Goal: Information Seeking & Learning: Find specific fact

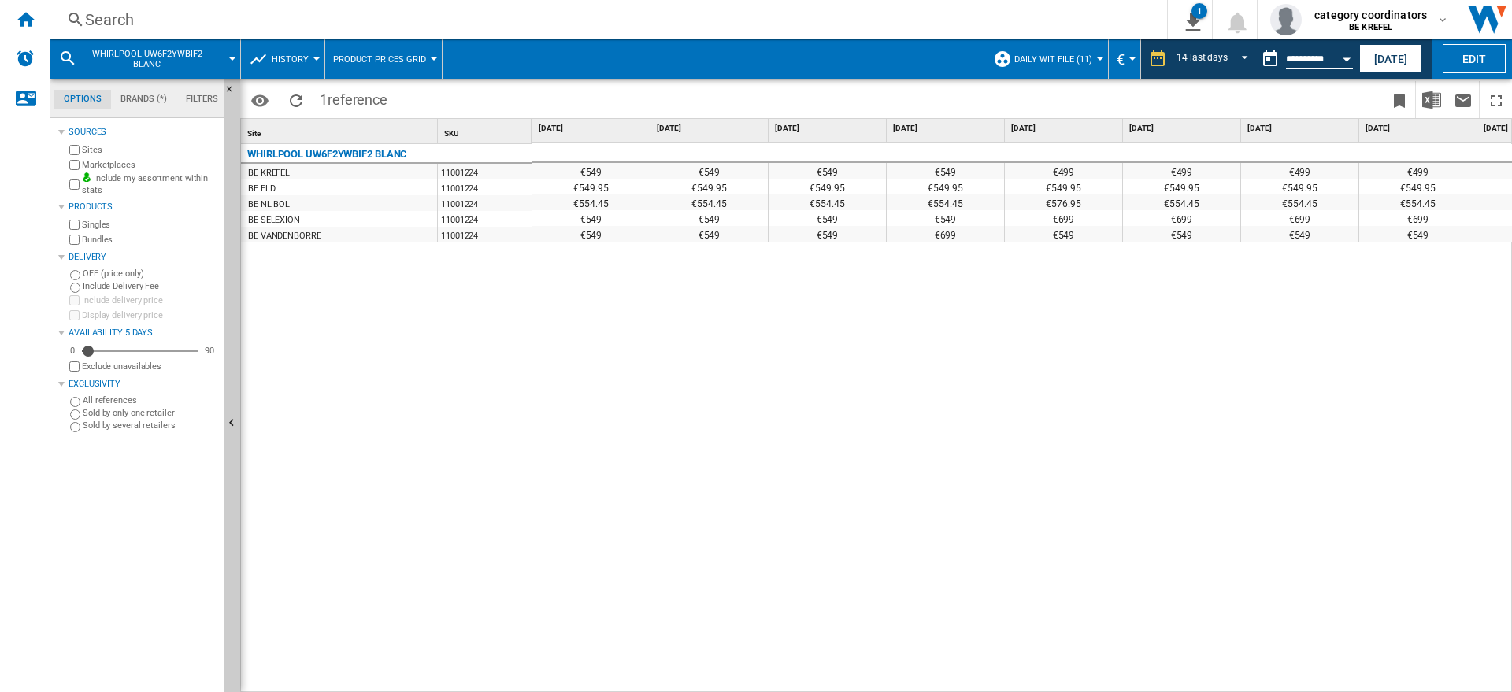
click at [143, 26] on div "Search" at bounding box center [605, 20] width 1041 height 22
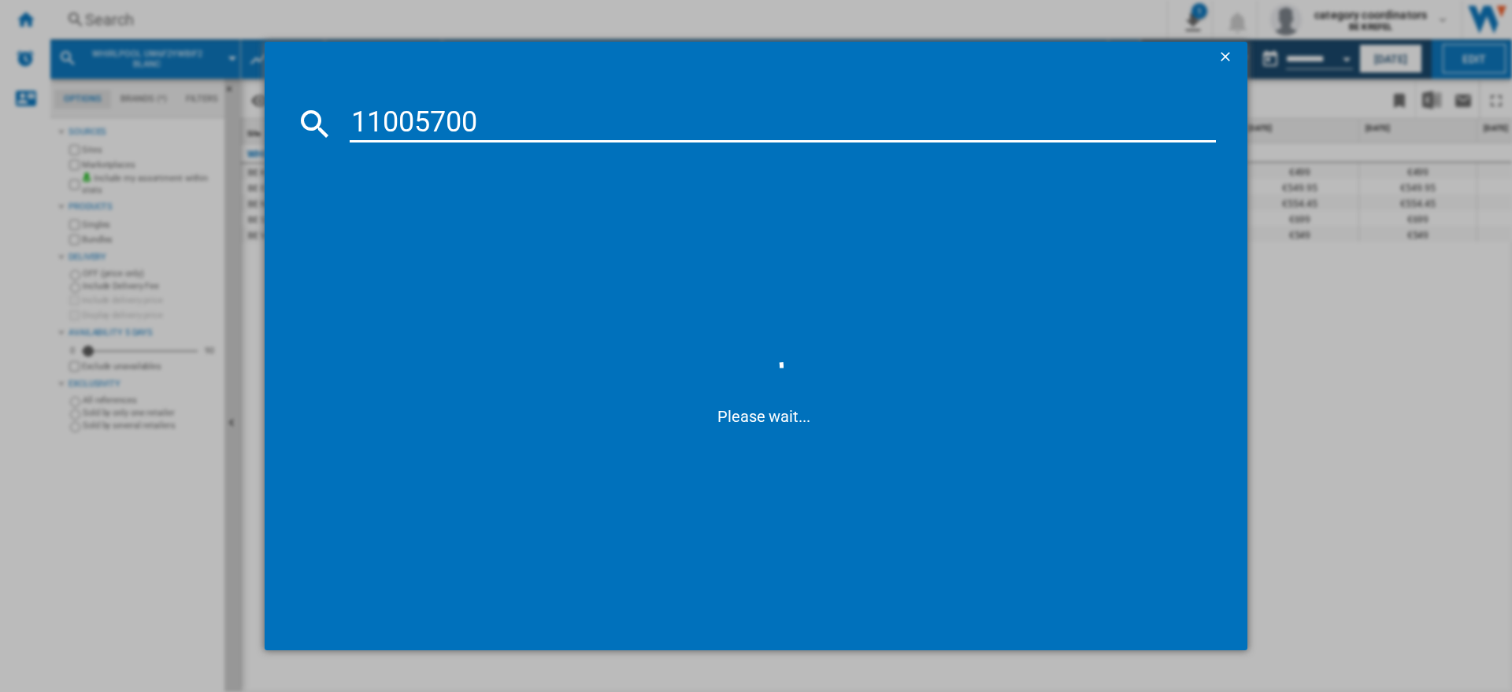
type input "11005700"
click at [427, 220] on div "AEG SERIE 7000 SENSIDRY TR78L12Z BLANC" at bounding box center [767, 226] width 851 height 16
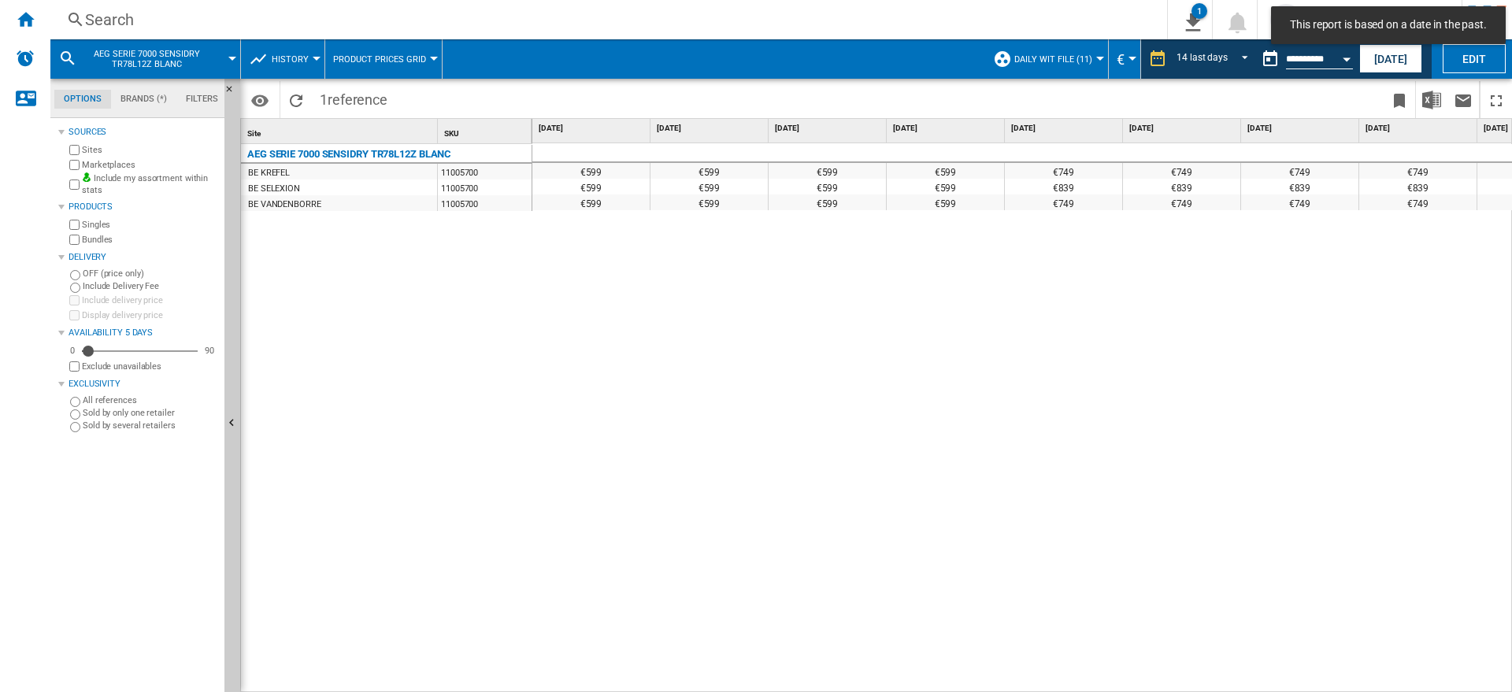
scroll to position [0, 792]
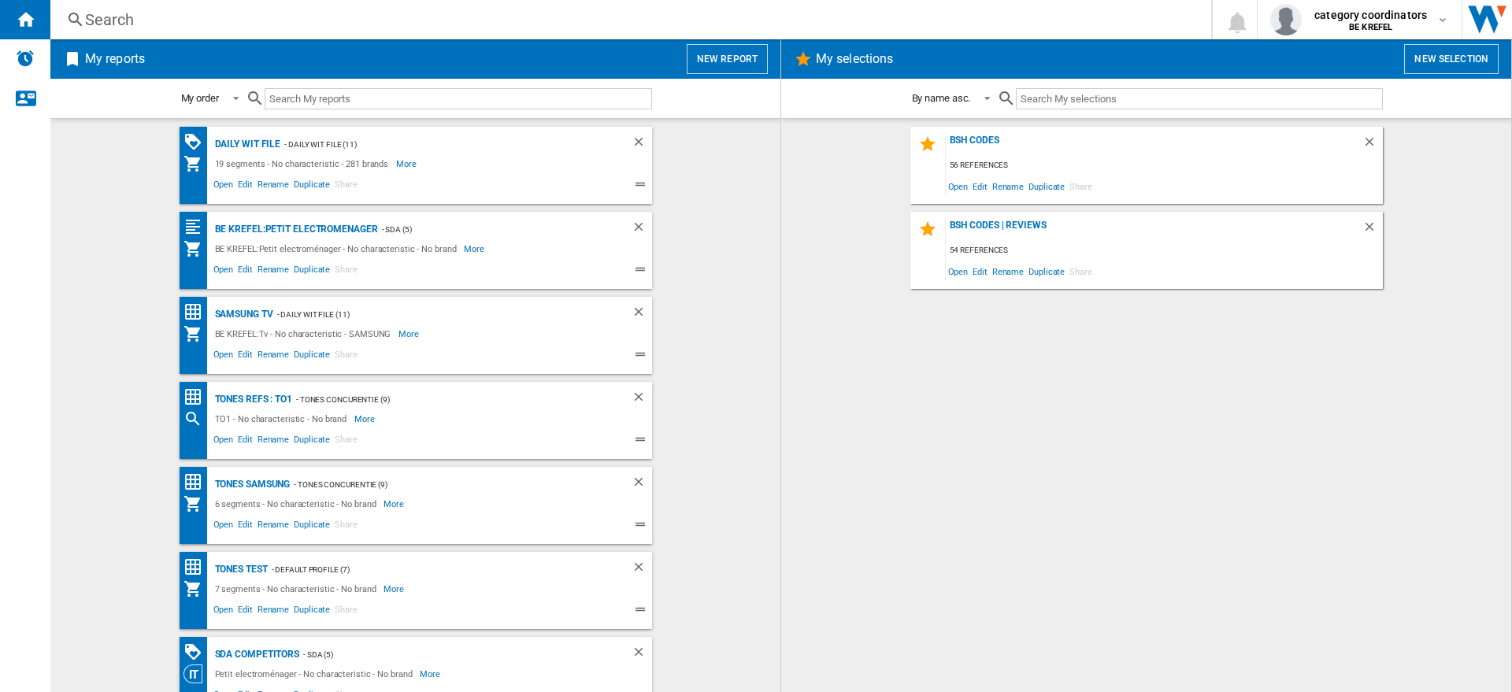
click at [139, 14] on div "Search" at bounding box center [627, 20] width 1085 height 22
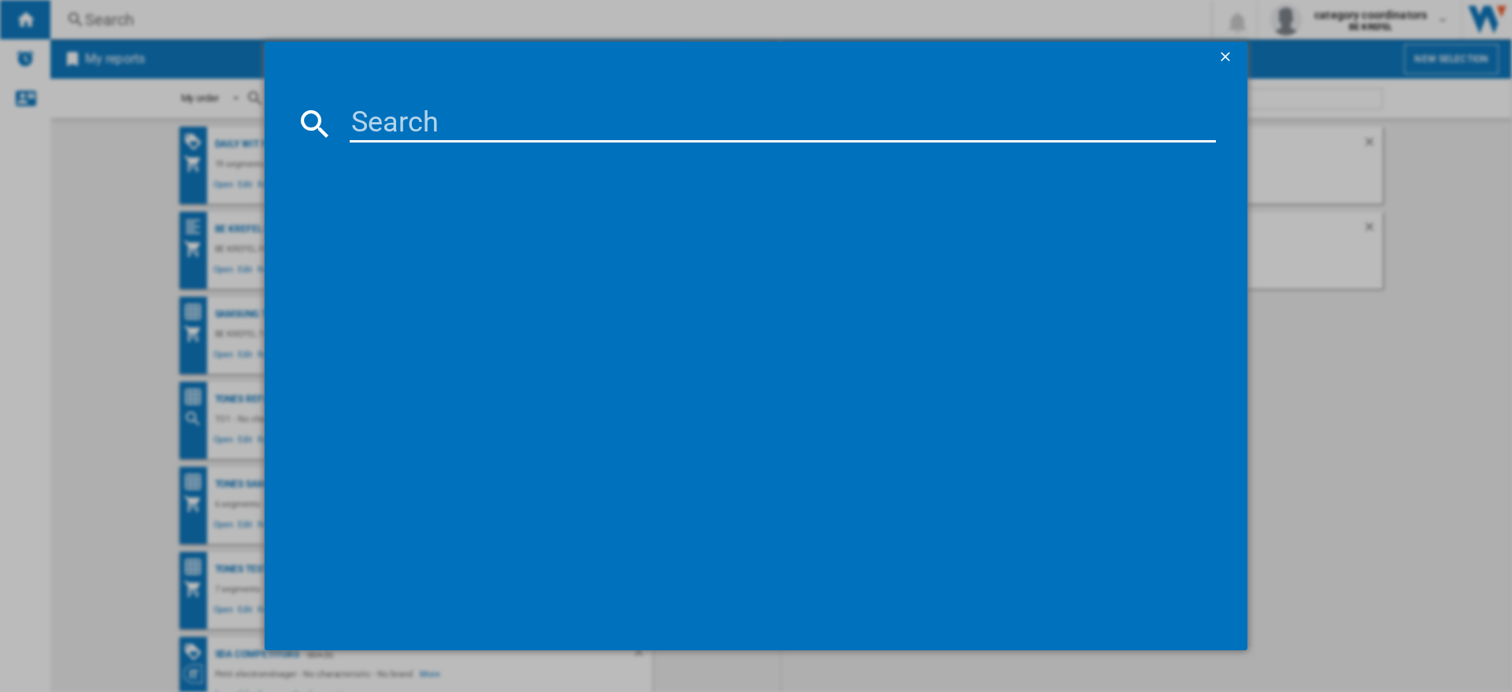
click at [377, 121] on input at bounding box center [783, 124] width 867 height 38
type input "11006134"
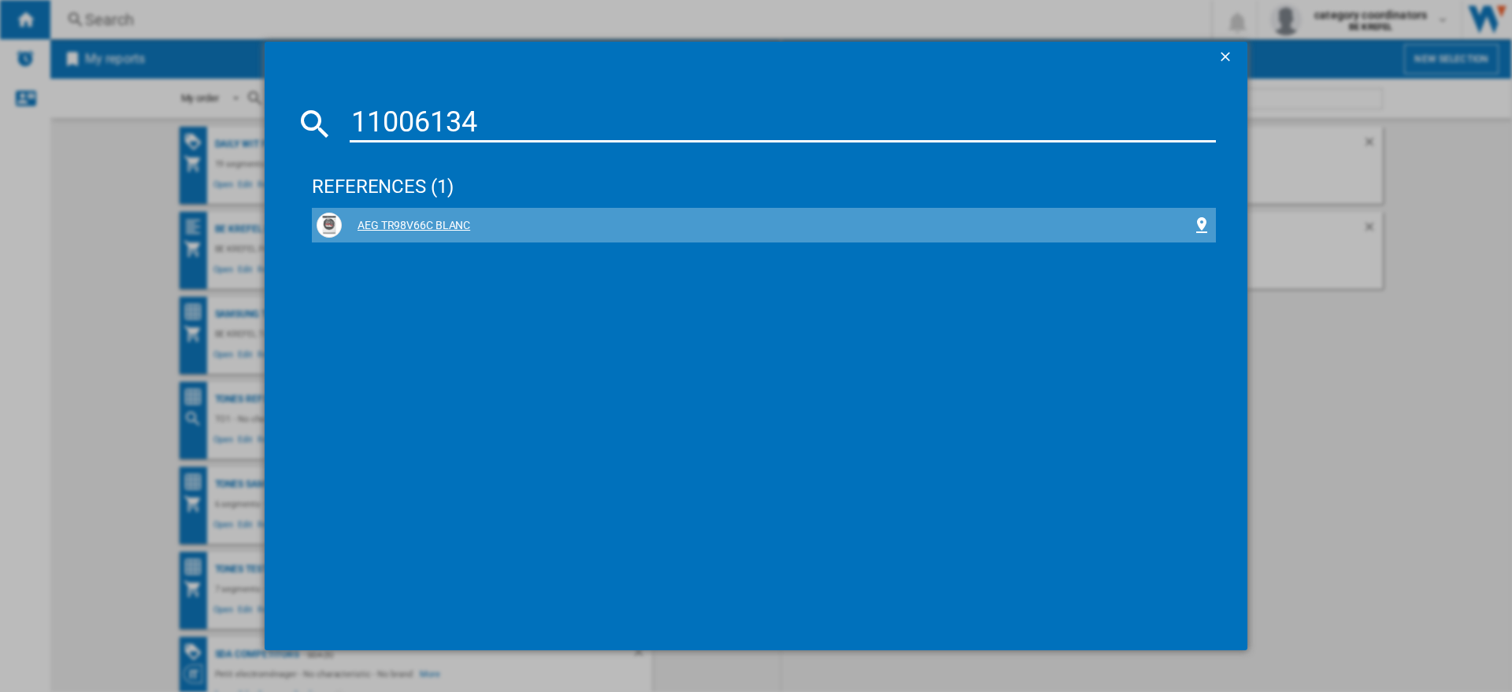
click at [436, 221] on div "AEG TR98V66C BLANC" at bounding box center [767, 226] width 851 height 16
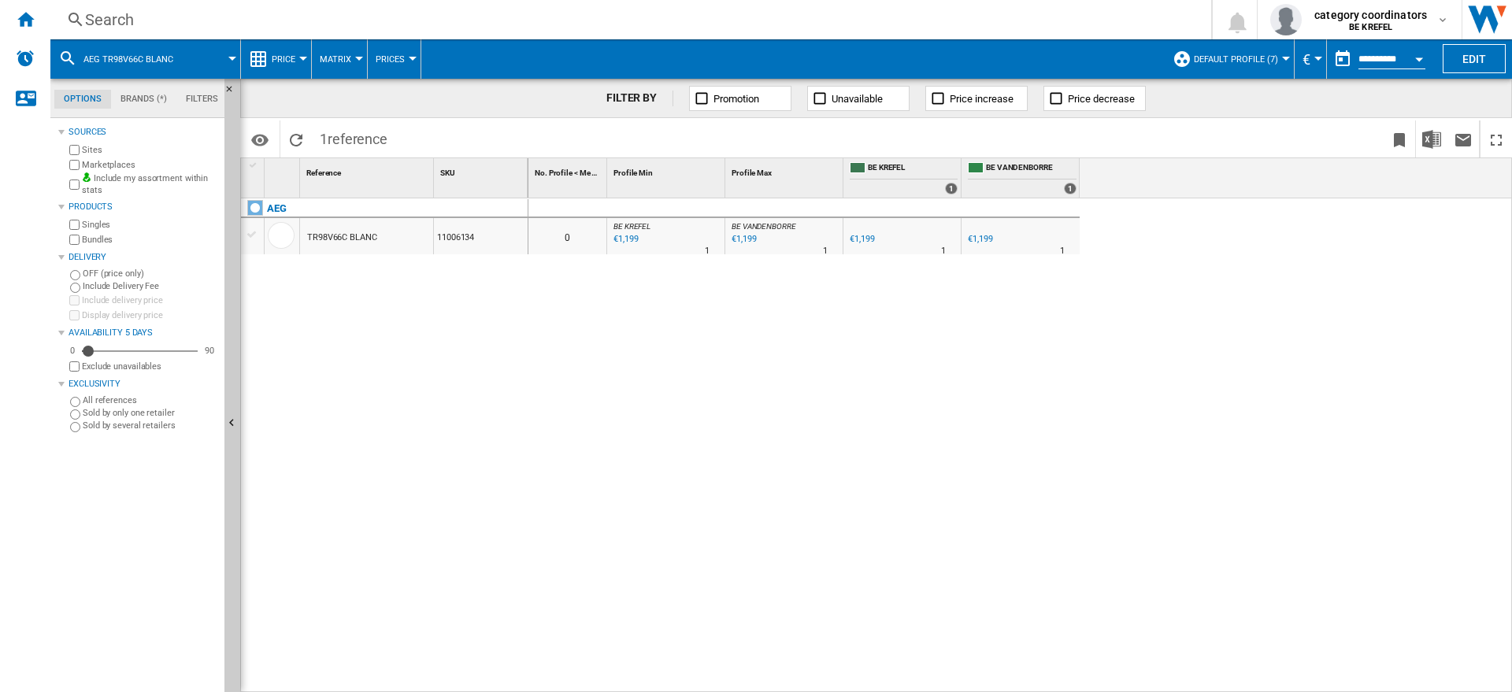
click at [158, 24] on div "Search" at bounding box center [627, 20] width 1085 height 22
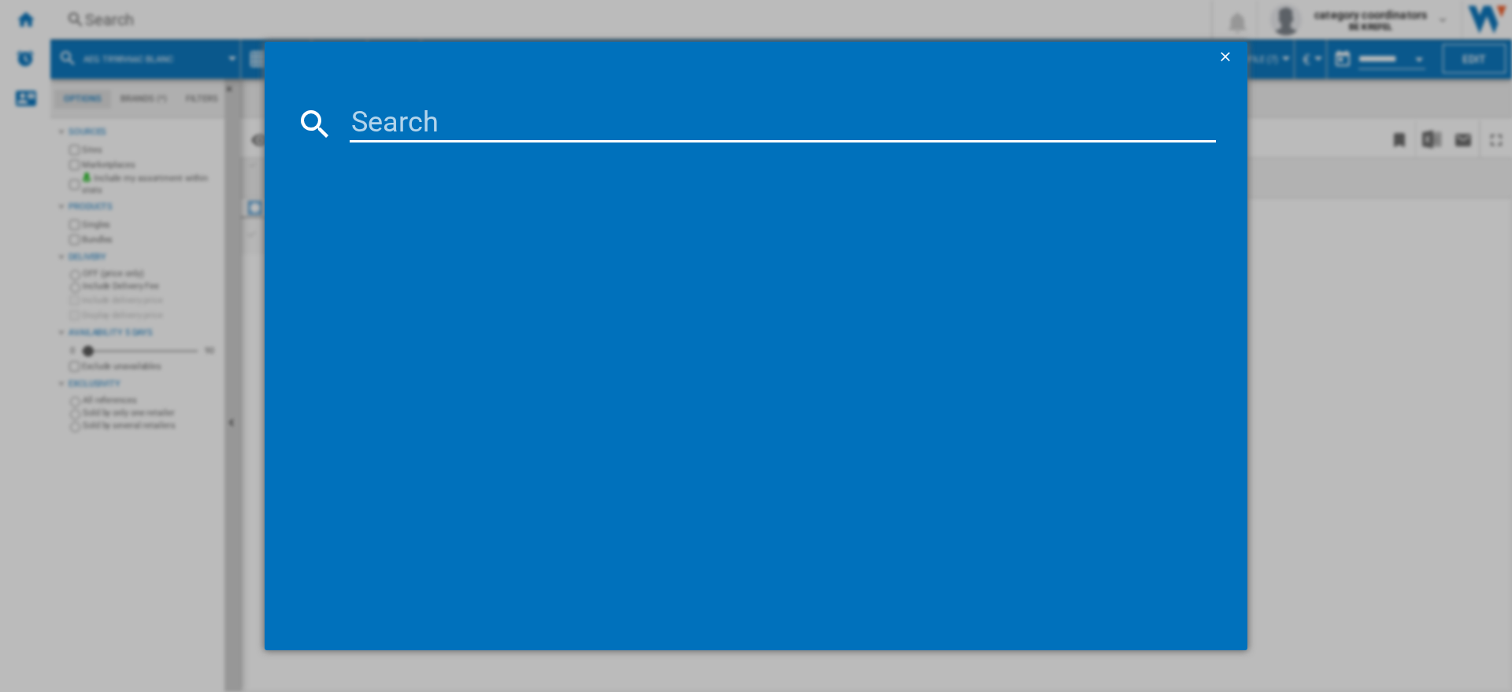
click at [215, 62] on div at bounding box center [756, 346] width 1512 height 692
drag, startPoint x: 212, startPoint y: 52, endPoint x: 233, endPoint y: 44, distance: 22.7
click at [212, 51] on div at bounding box center [756, 346] width 1512 height 692
click at [1220, 46] on button "button" at bounding box center [1228, 58] width 32 height 32
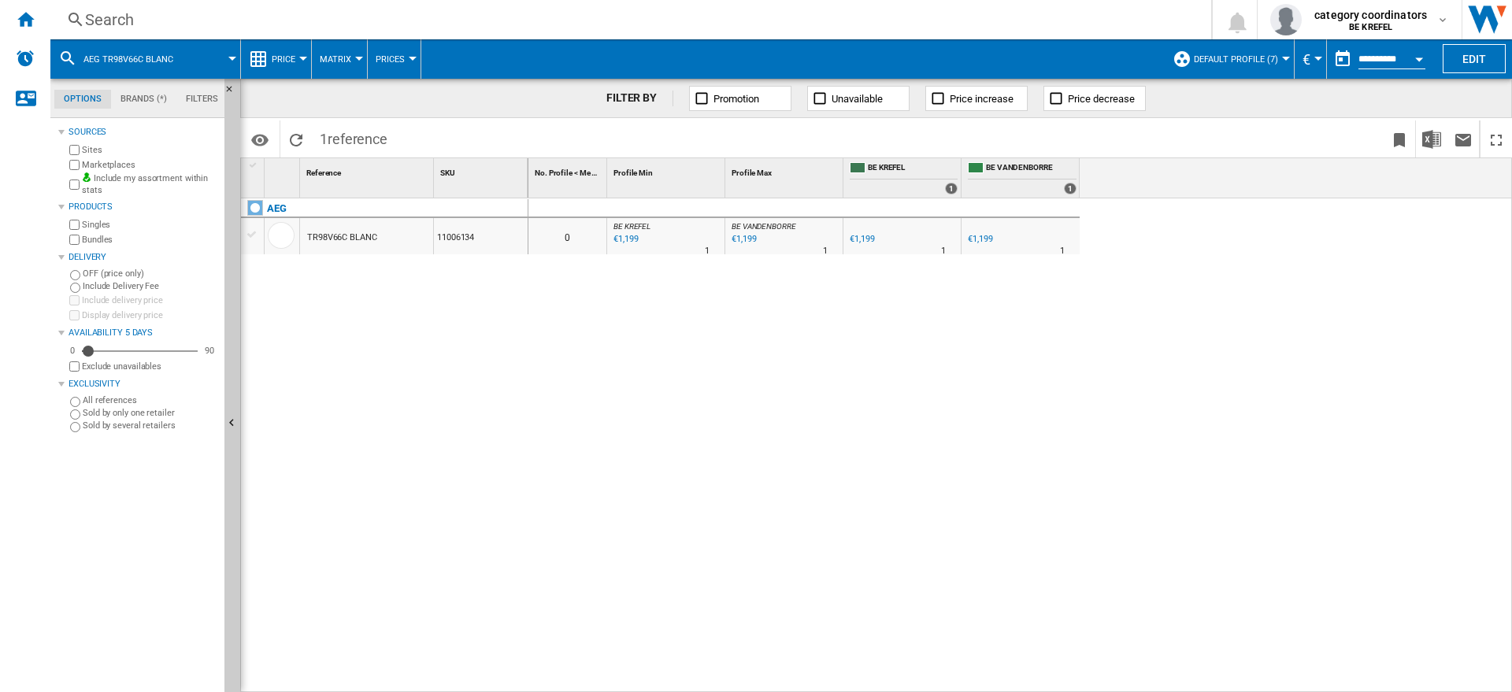
click at [289, 64] on button "Price" at bounding box center [288, 58] width 32 height 39
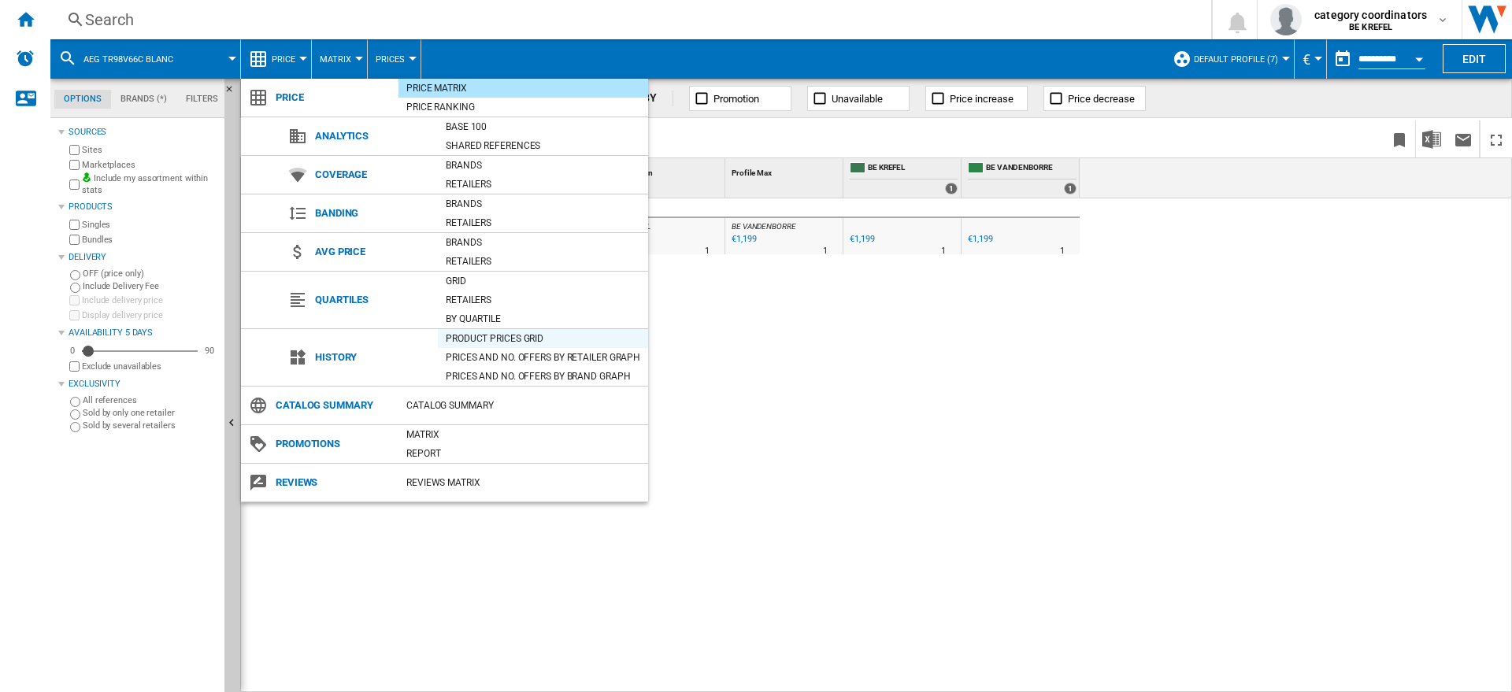
click at [503, 335] on div "Product prices grid" at bounding box center [543, 339] width 210 height 16
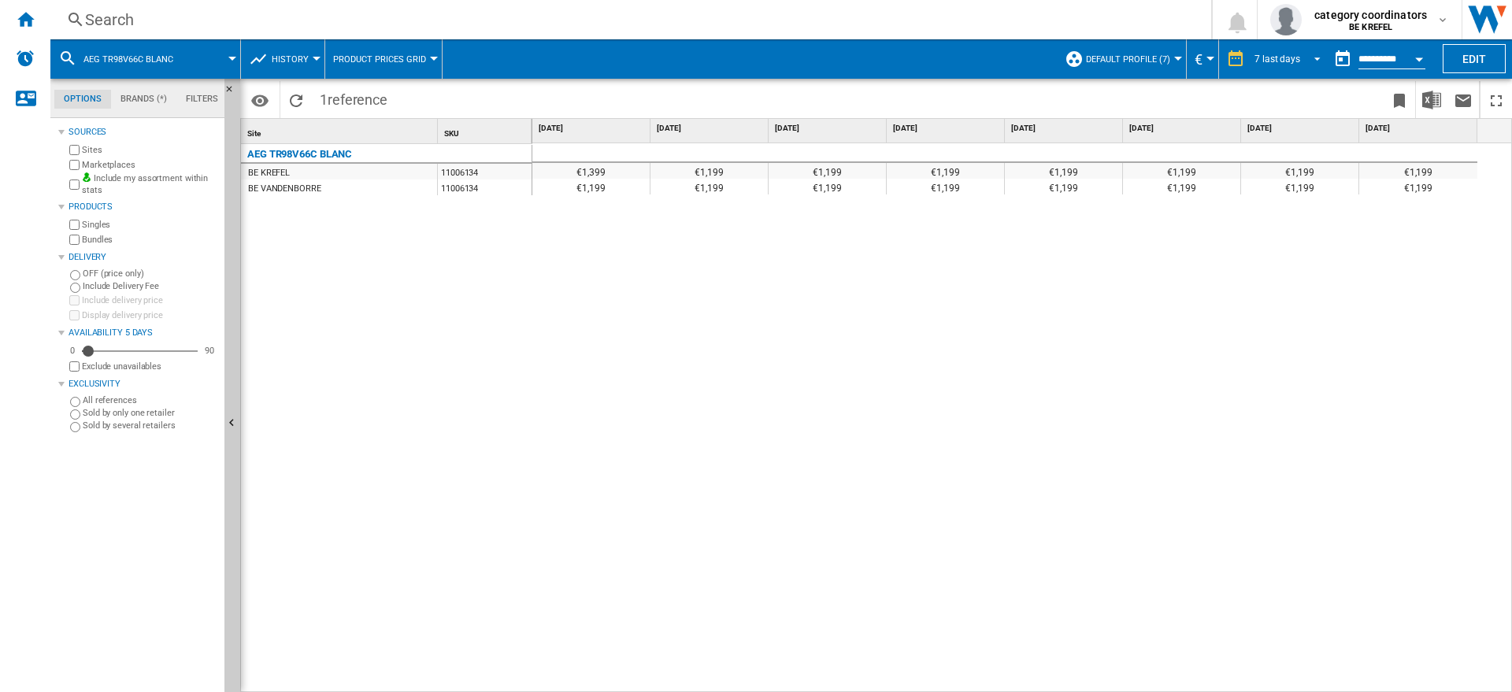
click at [1315, 54] on span "REPORTS.WIZARD.STEPS.REPORT.STEPS.REPORT_OPTIONS.PERIOD: 7 last days" at bounding box center [1313, 57] width 19 height 14
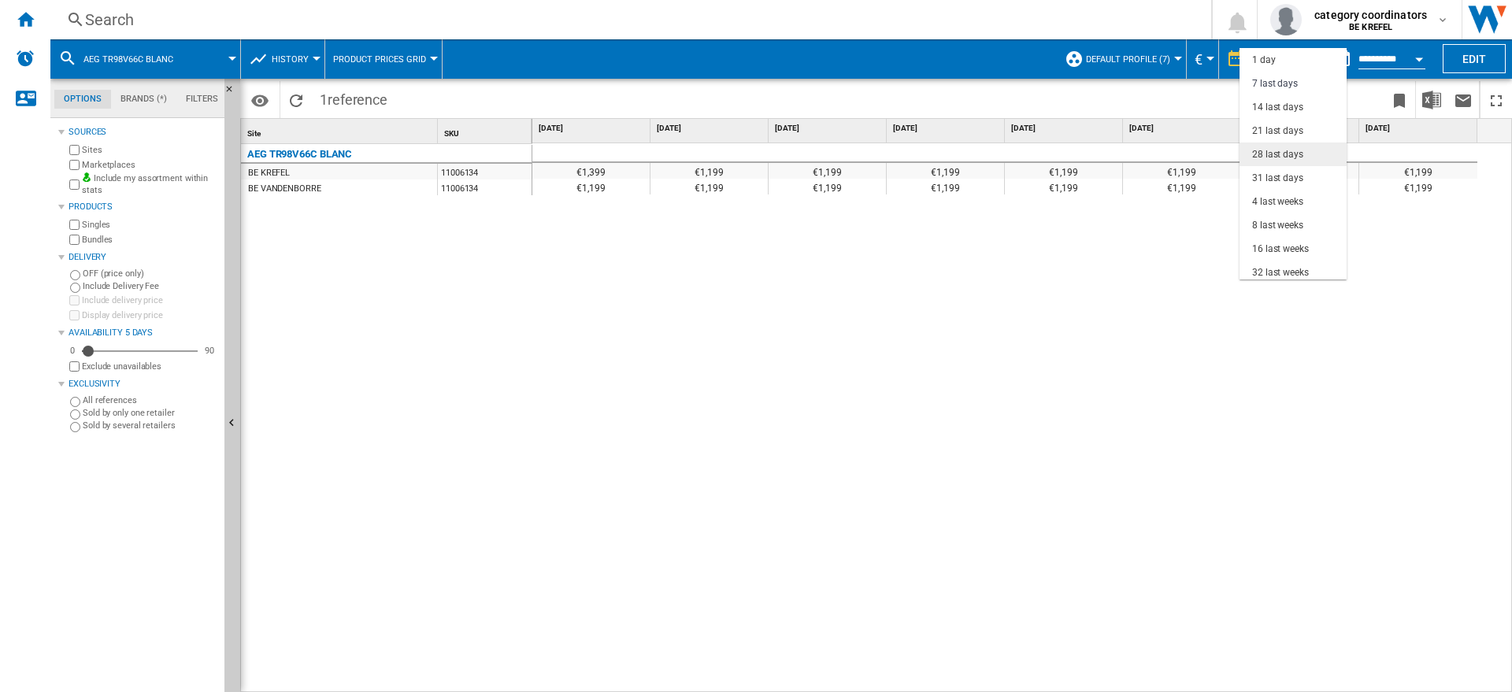
scroll to position [24, 0]
click at [1273, 80] on div "14 last days" at bounding box center [1277, 83] width 51 height 13
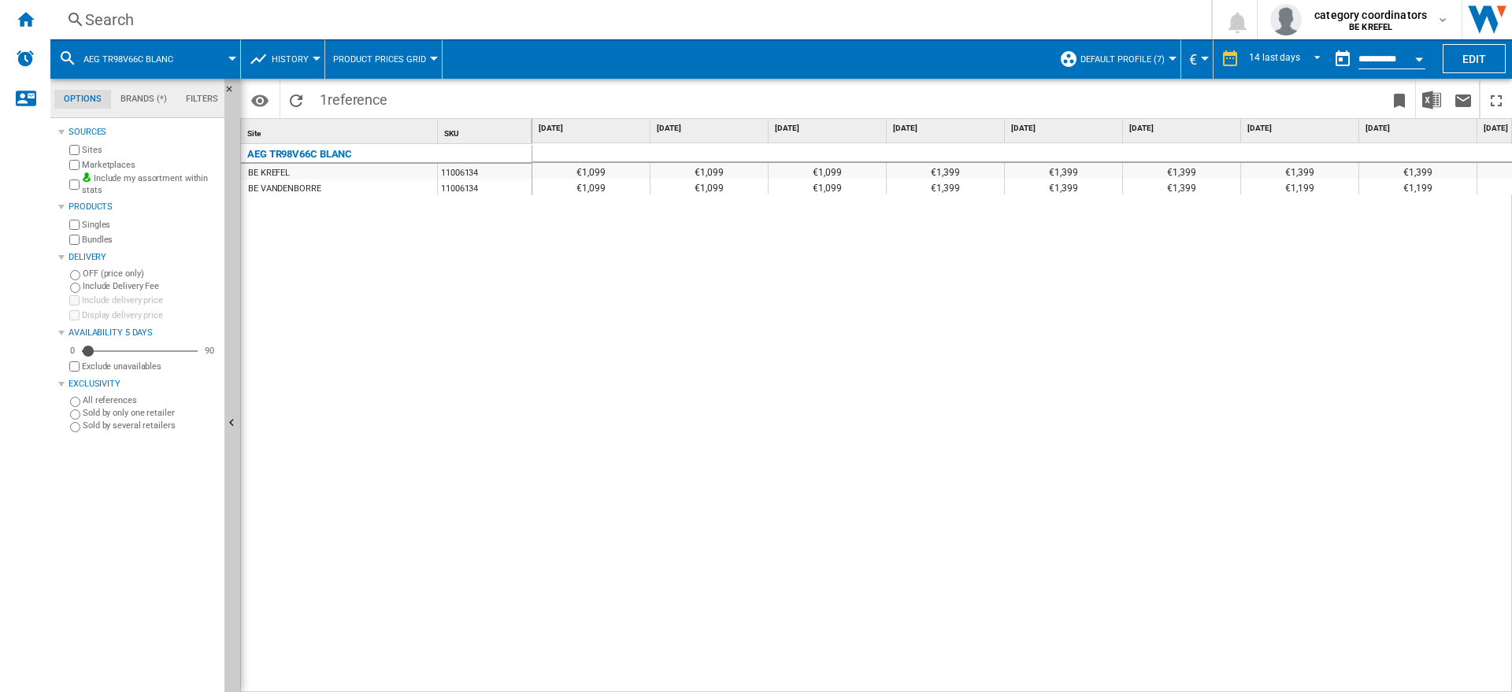
click at [129, 13] on div "Search" at bounding box center [627, 20] width 1085 height 22
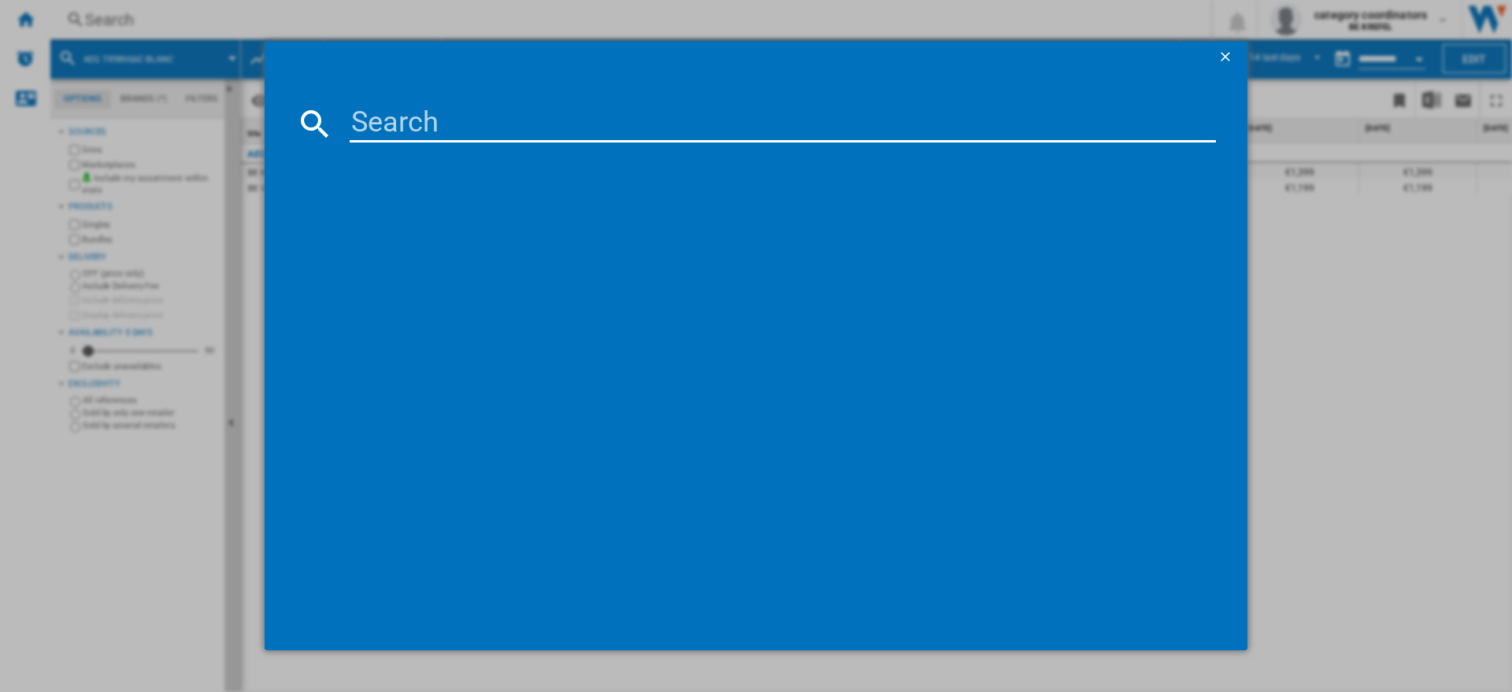
click at [394, 124] on input at bounding box center [783, 124] width 867 height 38
type input "11003961"
click at [430, 227] on div "AEG ATB48D1AW BLANC" at bounding box center [767, 226] width 851 height 16
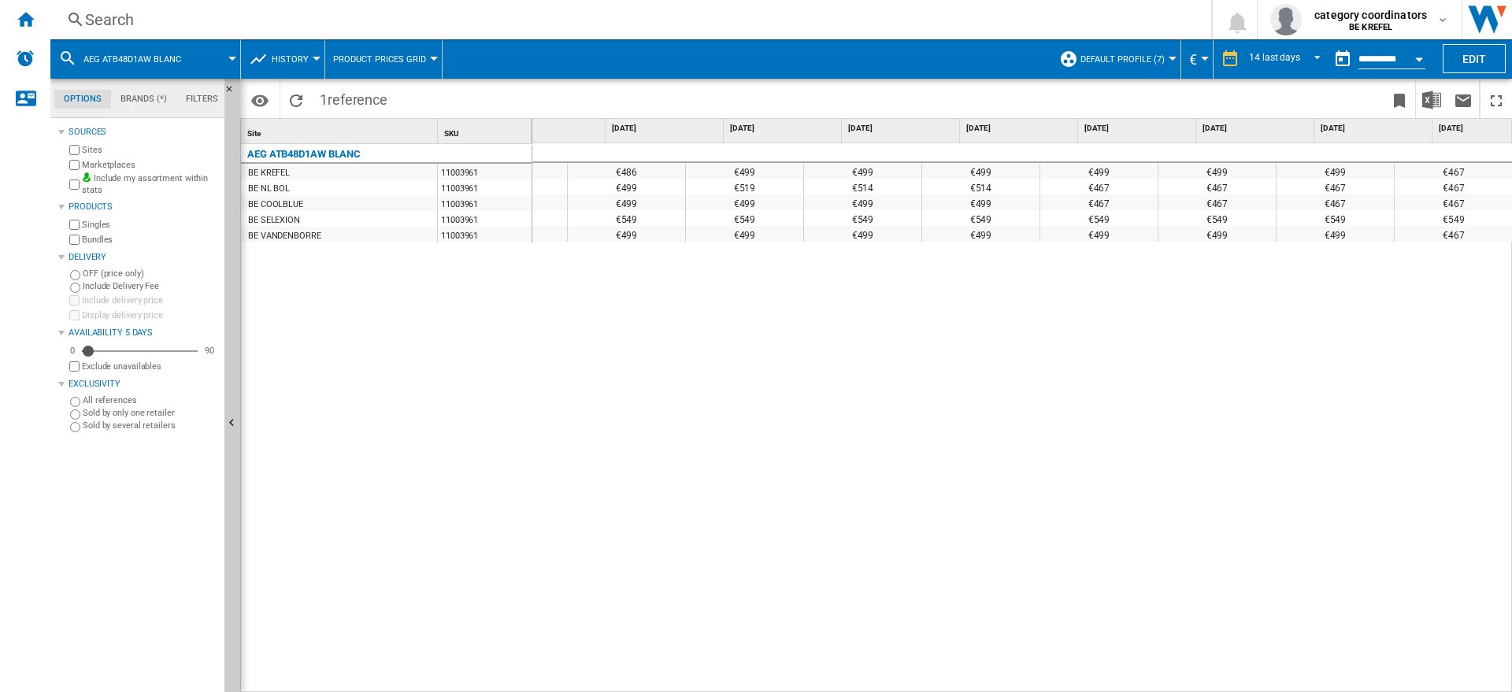
scroll to position [0, 792]
click at [141, 13] on div "Search" at bounding box center [627, 20] width 1085 height 22
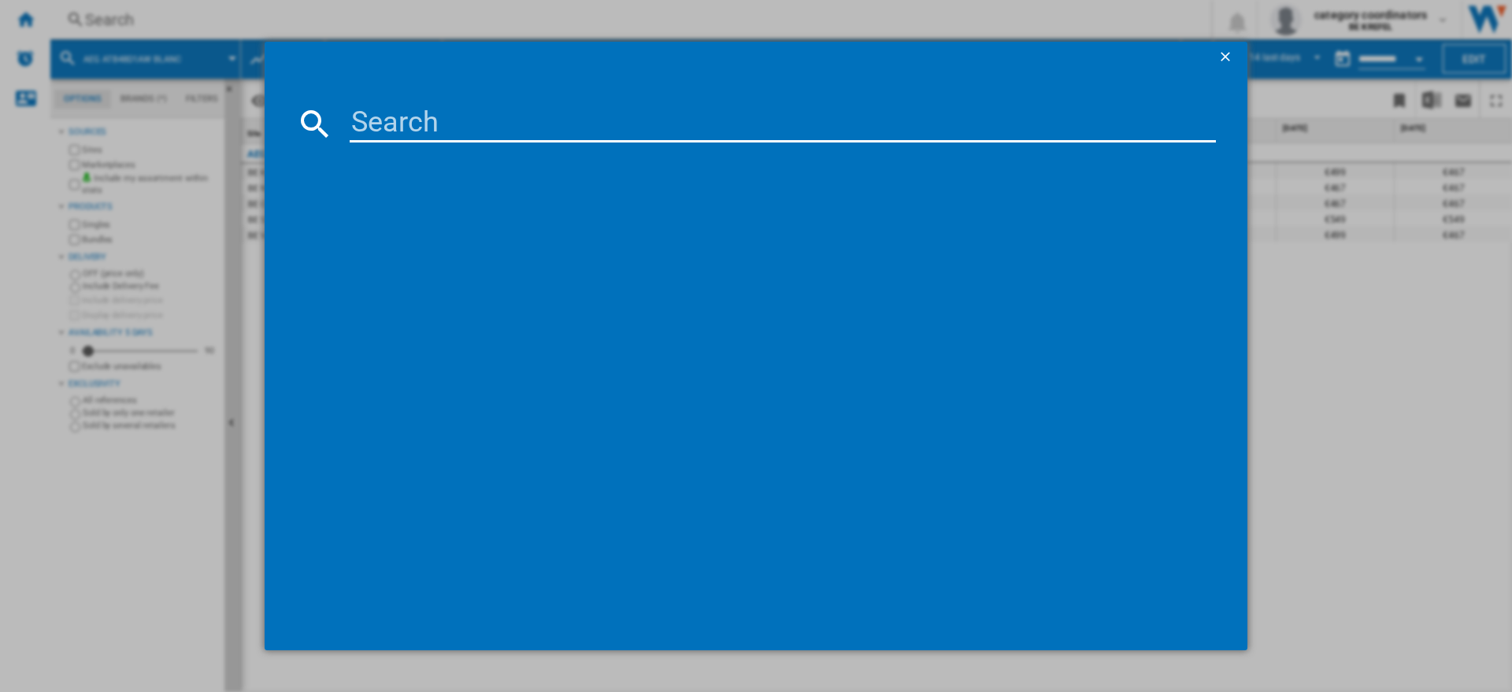
click at [394, 116] on input at bounding box center [783, 124] width 867 height 38
type input "11006459"
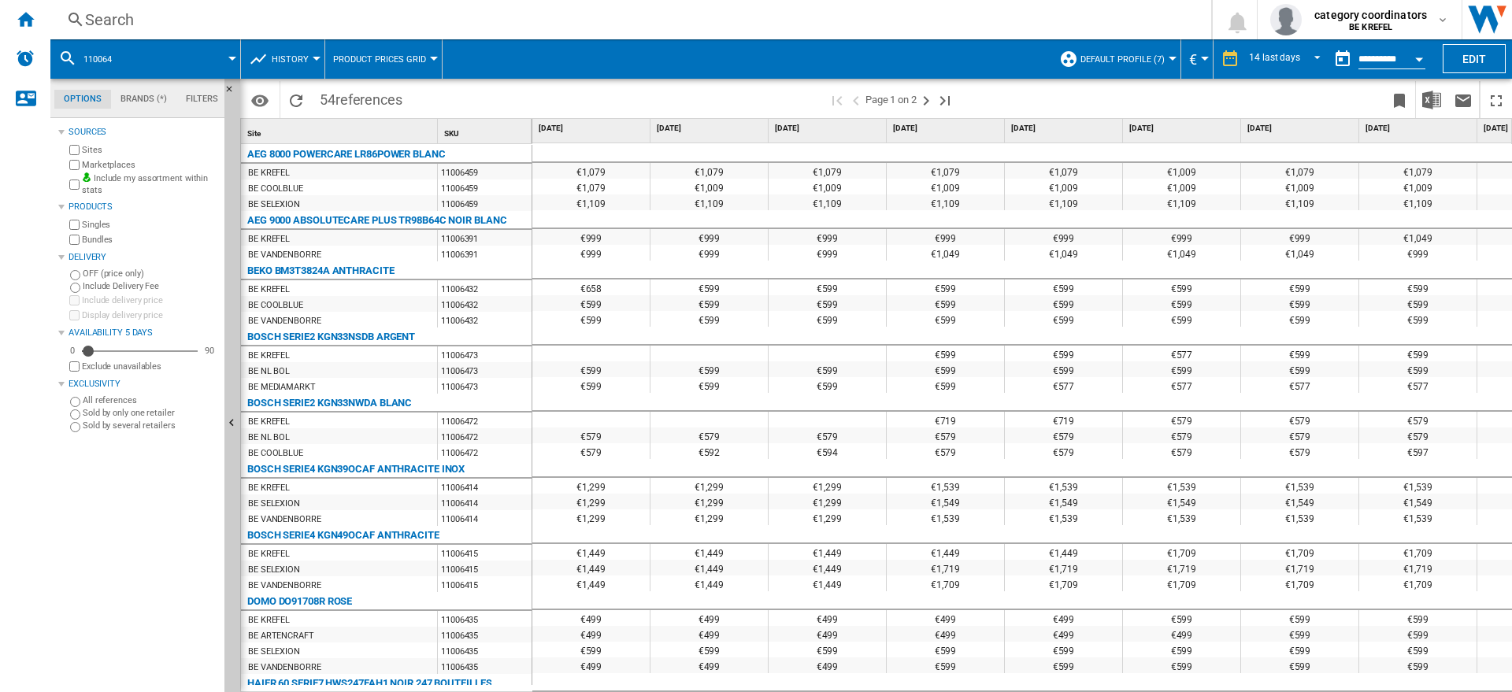
click at [167, 18] on div "Search" at bounding box center [627, 20] width 1085 height 22
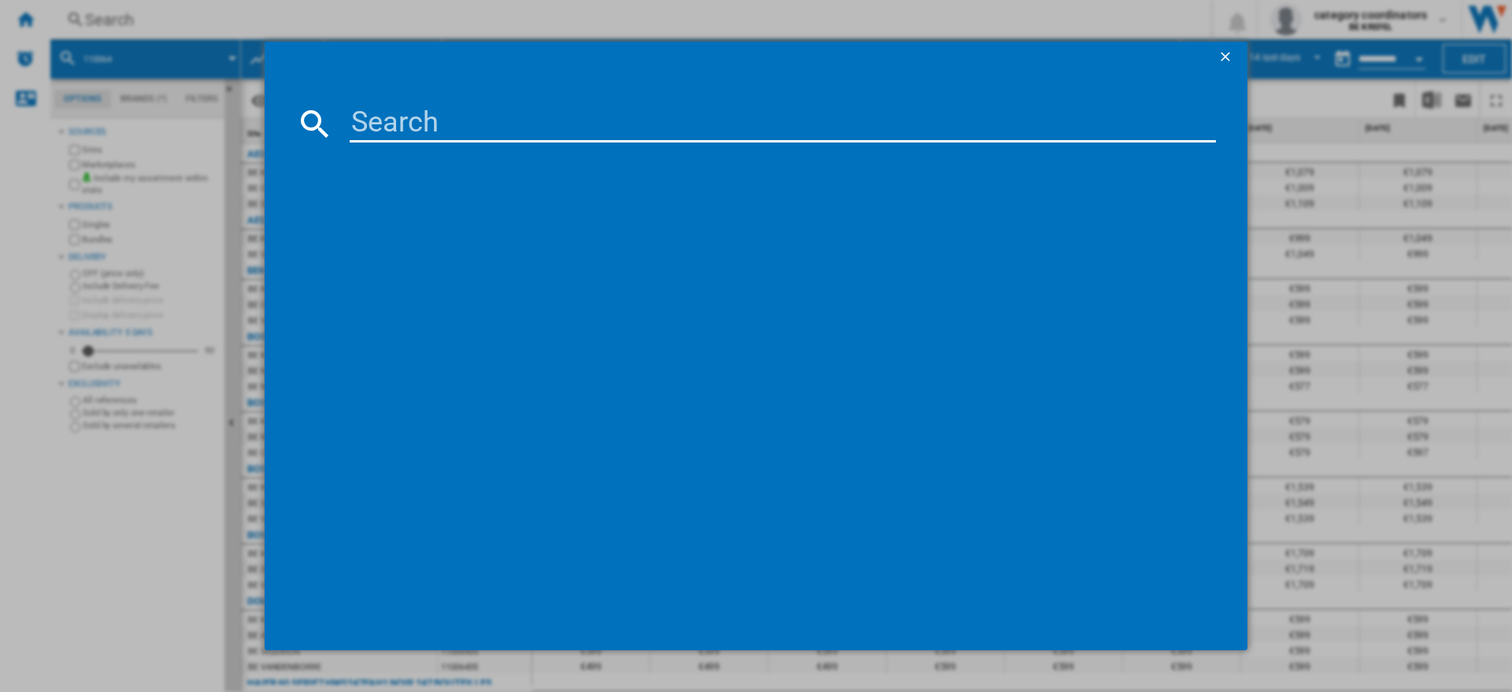
click at [385, 124] on input at bounding box center [783, 124] width 867 height 38
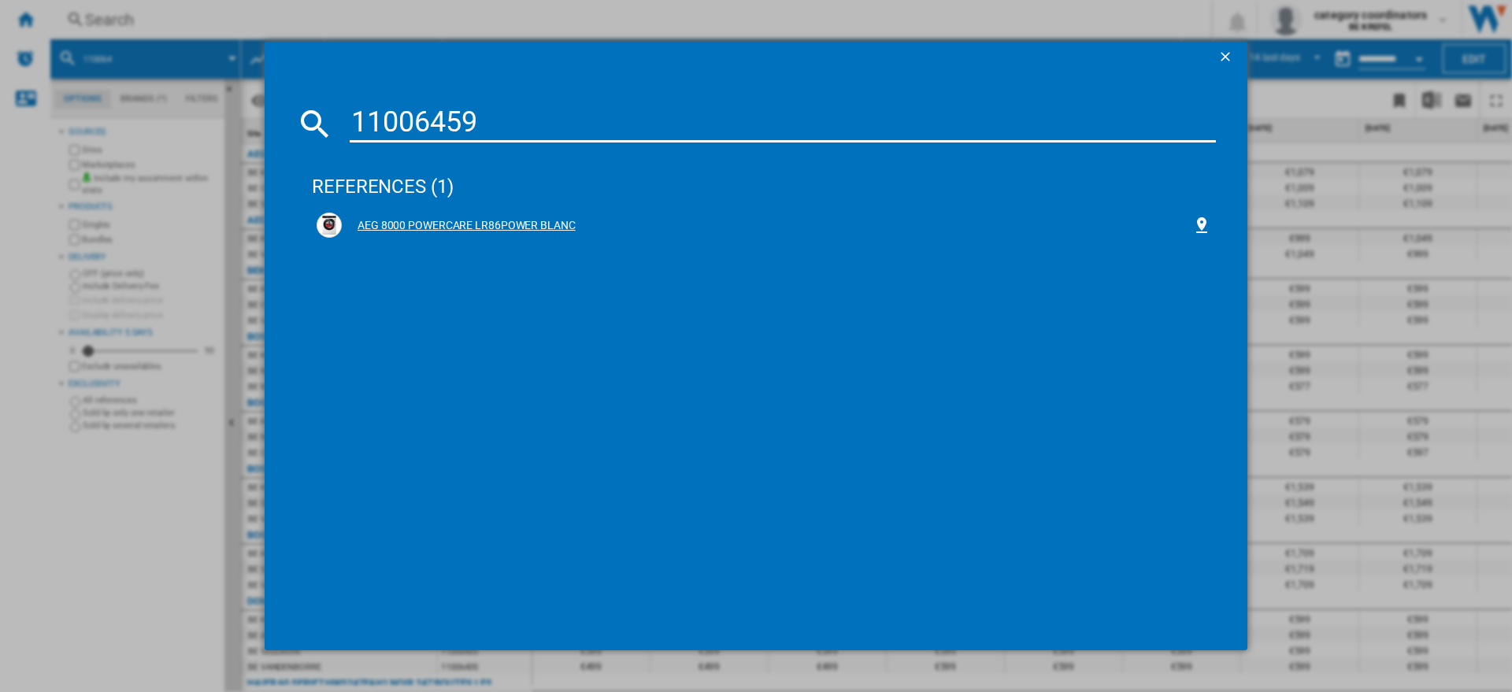
type input "11006459"
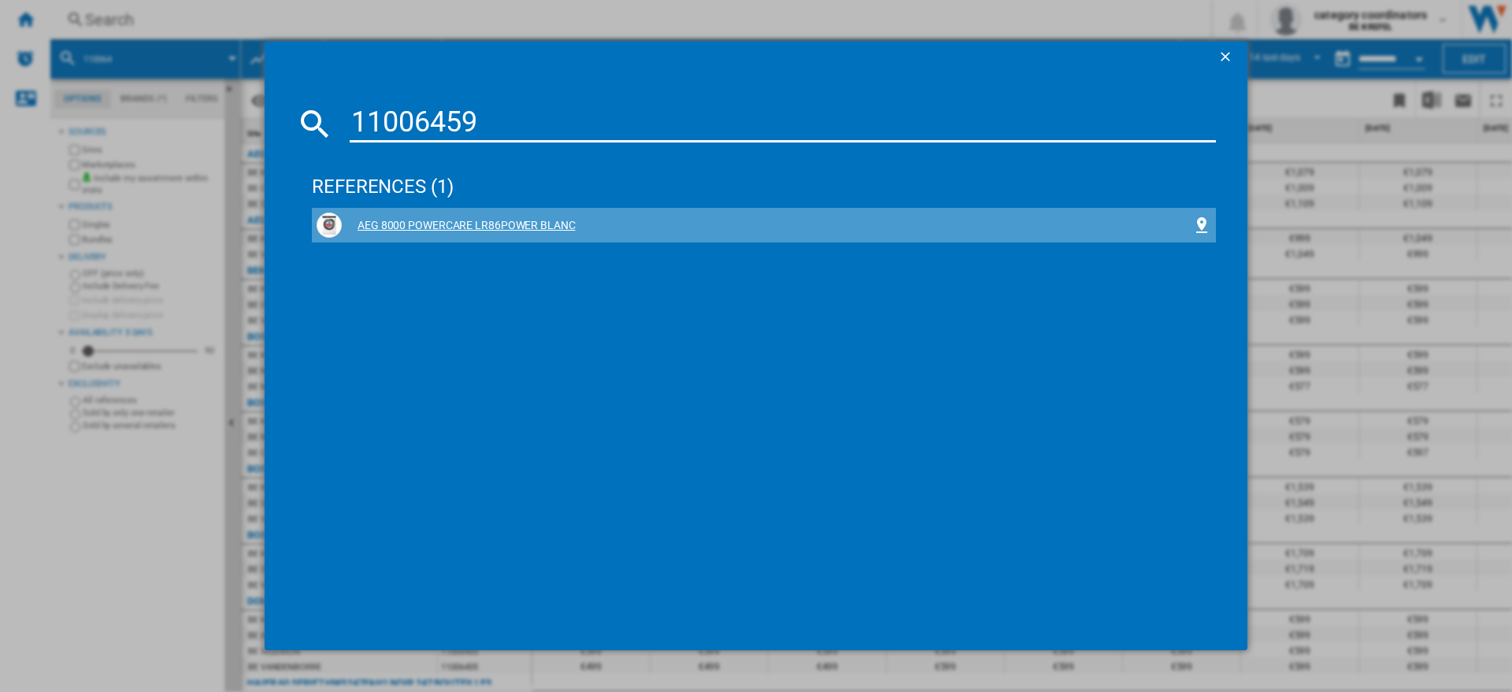
click at [459, 221] on div "AEG 8000 POWERCARE LR86POWER BLANC" at bounding box center [767, 226] width 851 height 16
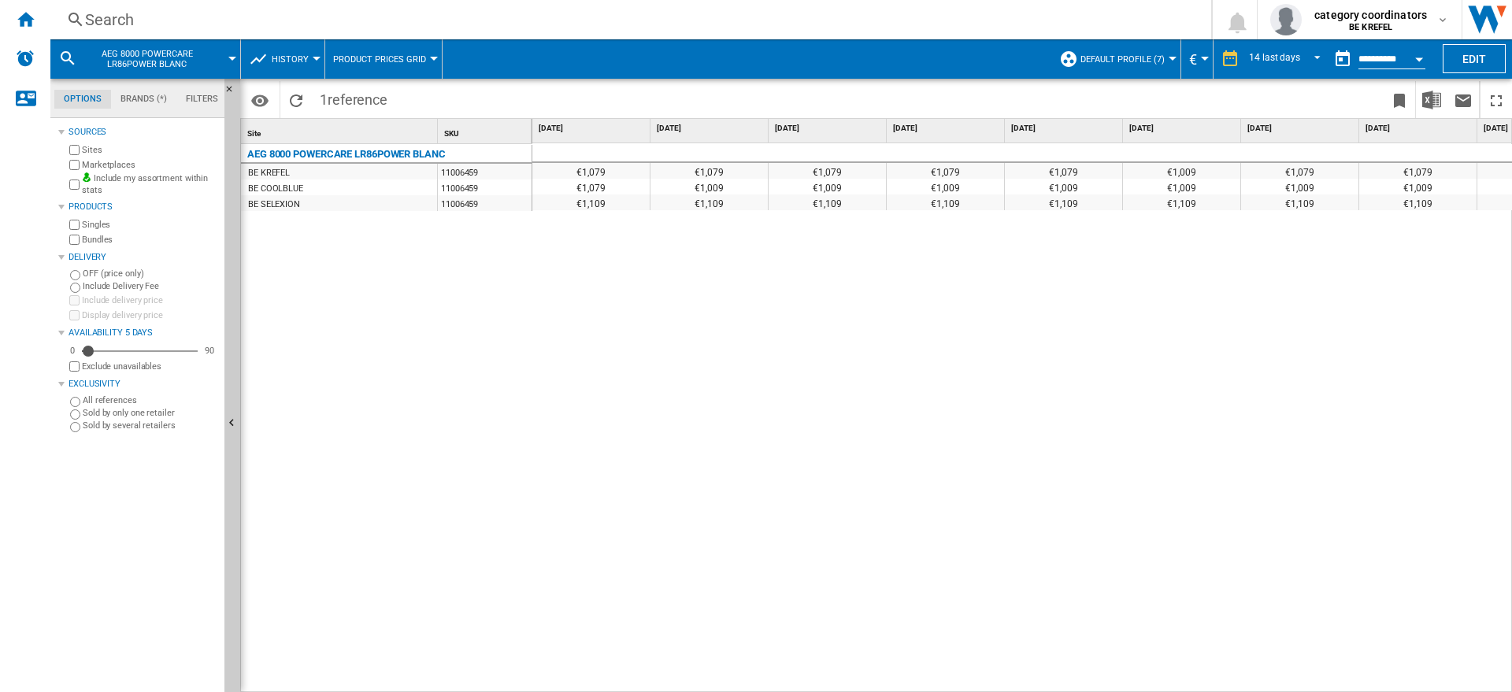
scroll to position [0, 792]
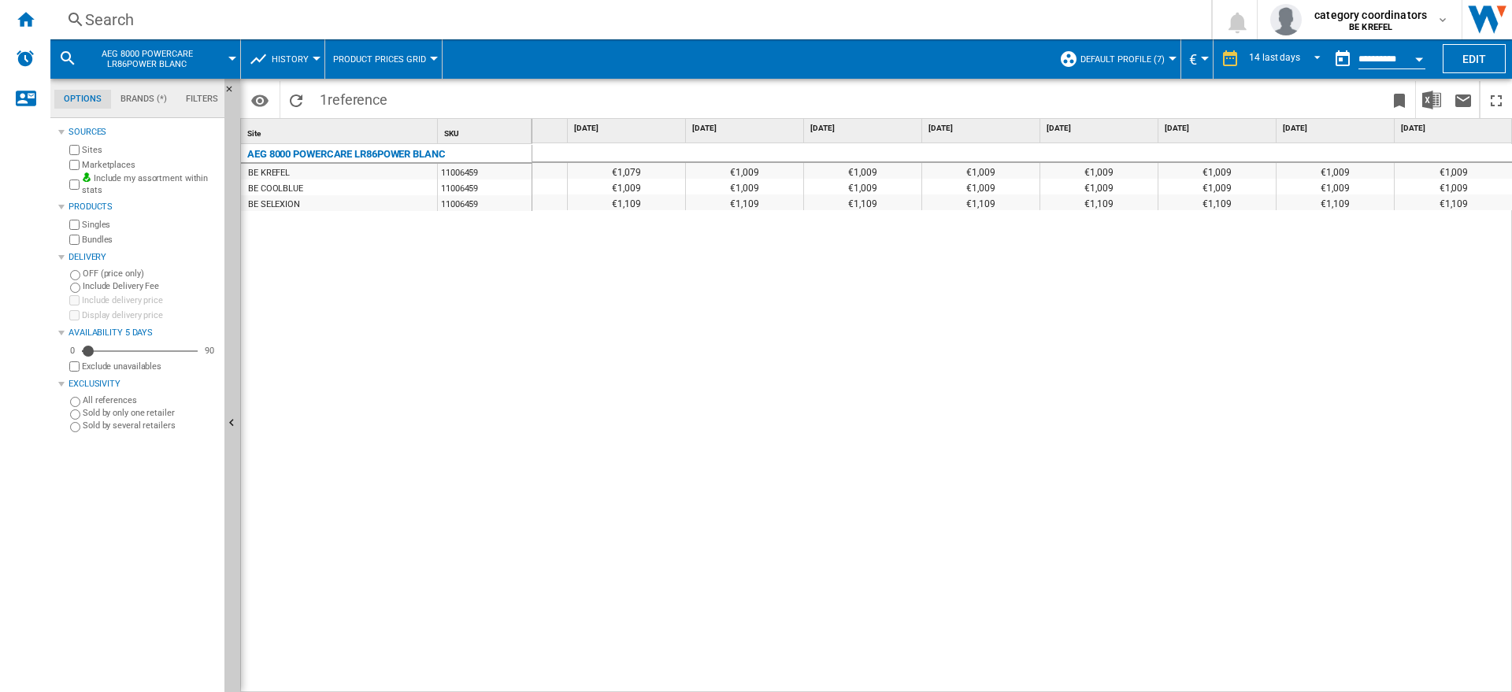
click at [1468, 206] on div "€1,109" at bounding box center [1454, 203] width 118 height 16
